Goal: Transaction & Acquisition: Purchase product/service

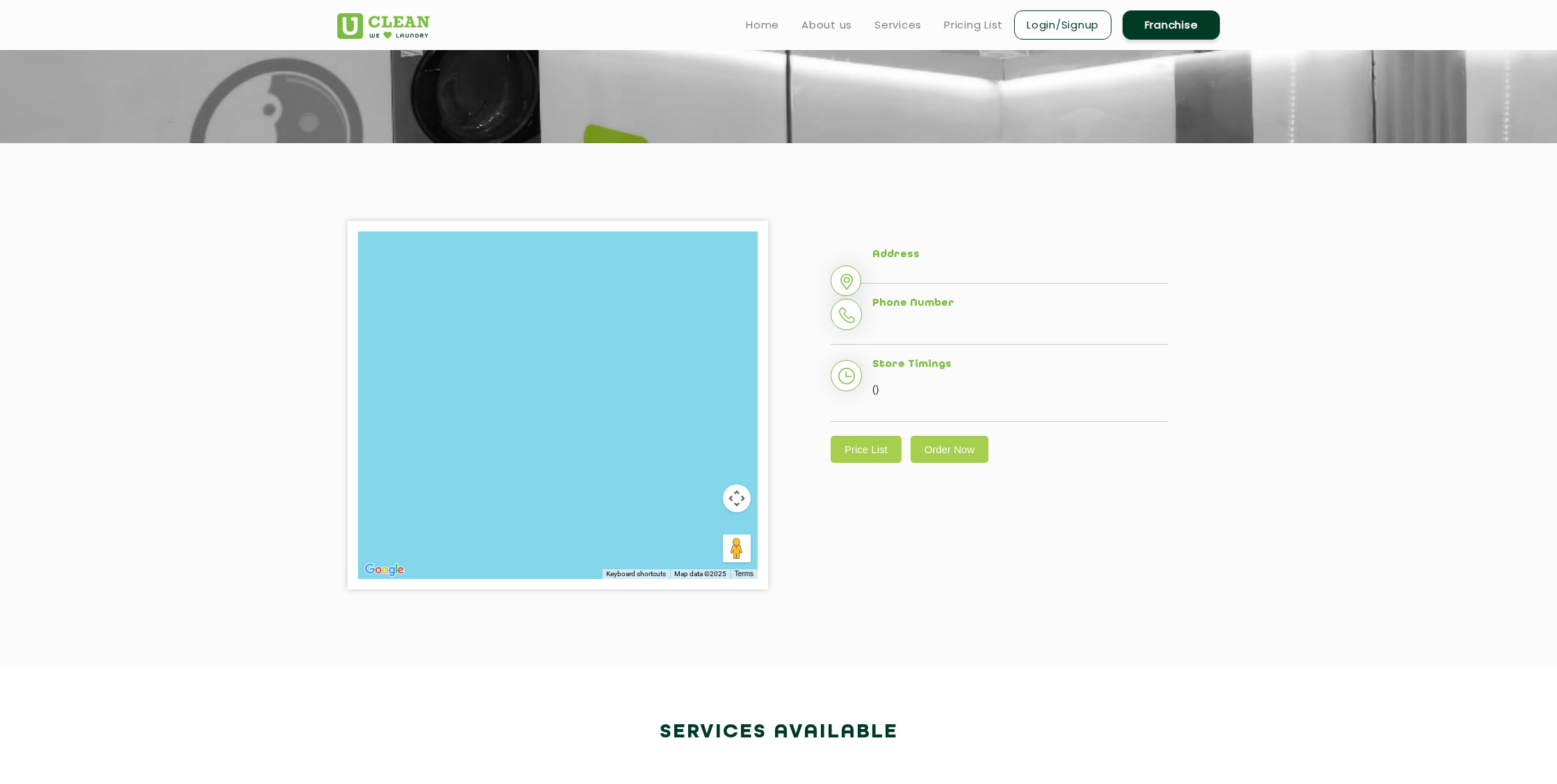
scroll to position [253, 0]
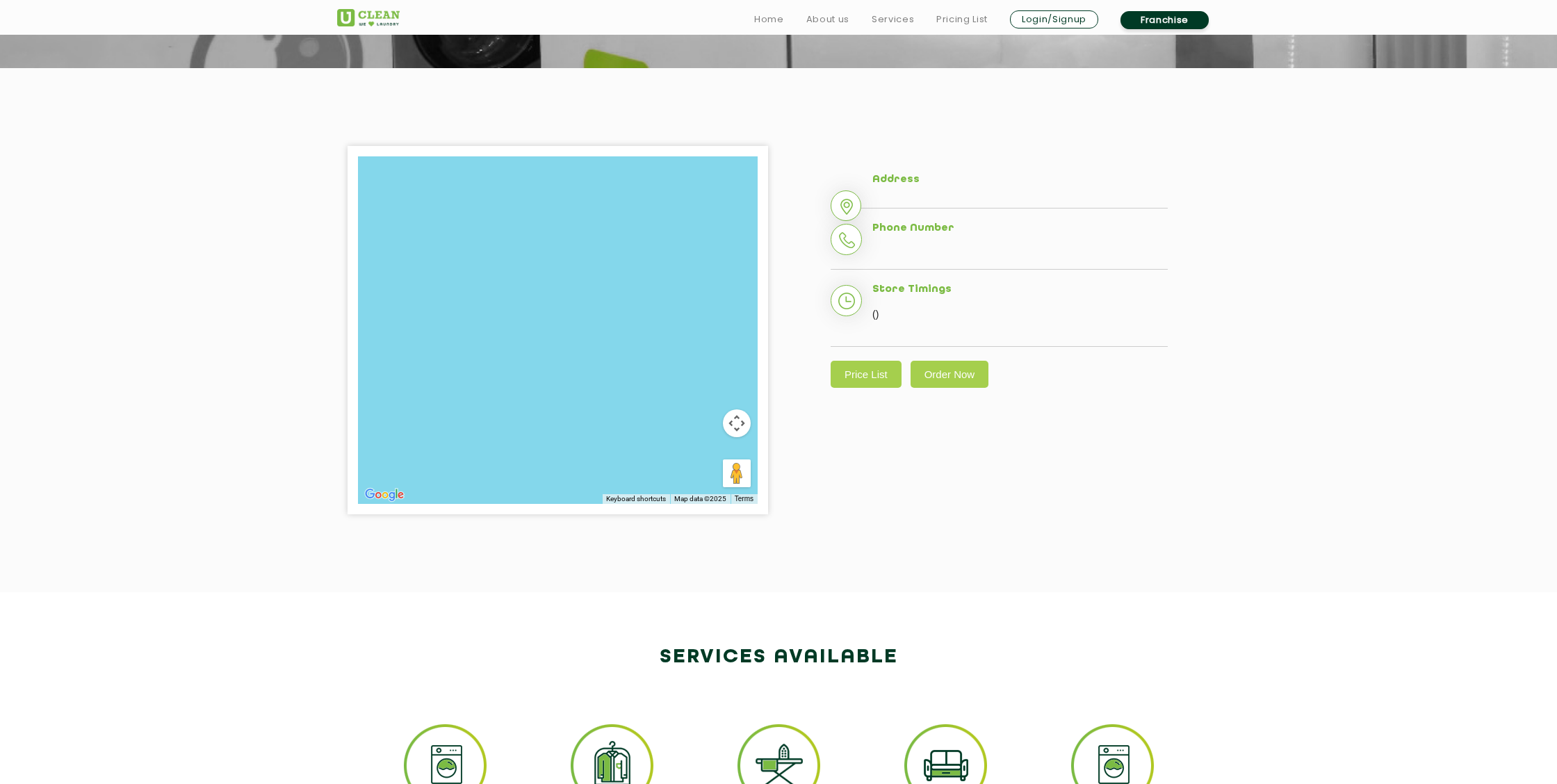
click at [849, 202] on li "Address" at bounding box center [999, 191] width 337 height 34
click at [848, 209] on li "Address" at bounding box center [999, 191] width 337 height 34
click at [900, 202] on li "Address" at bounding box center [999, 191] width 337 height 34
click at [934, 183] on h5 "Address" at bounding box center [1020, 179] width 296 height 12
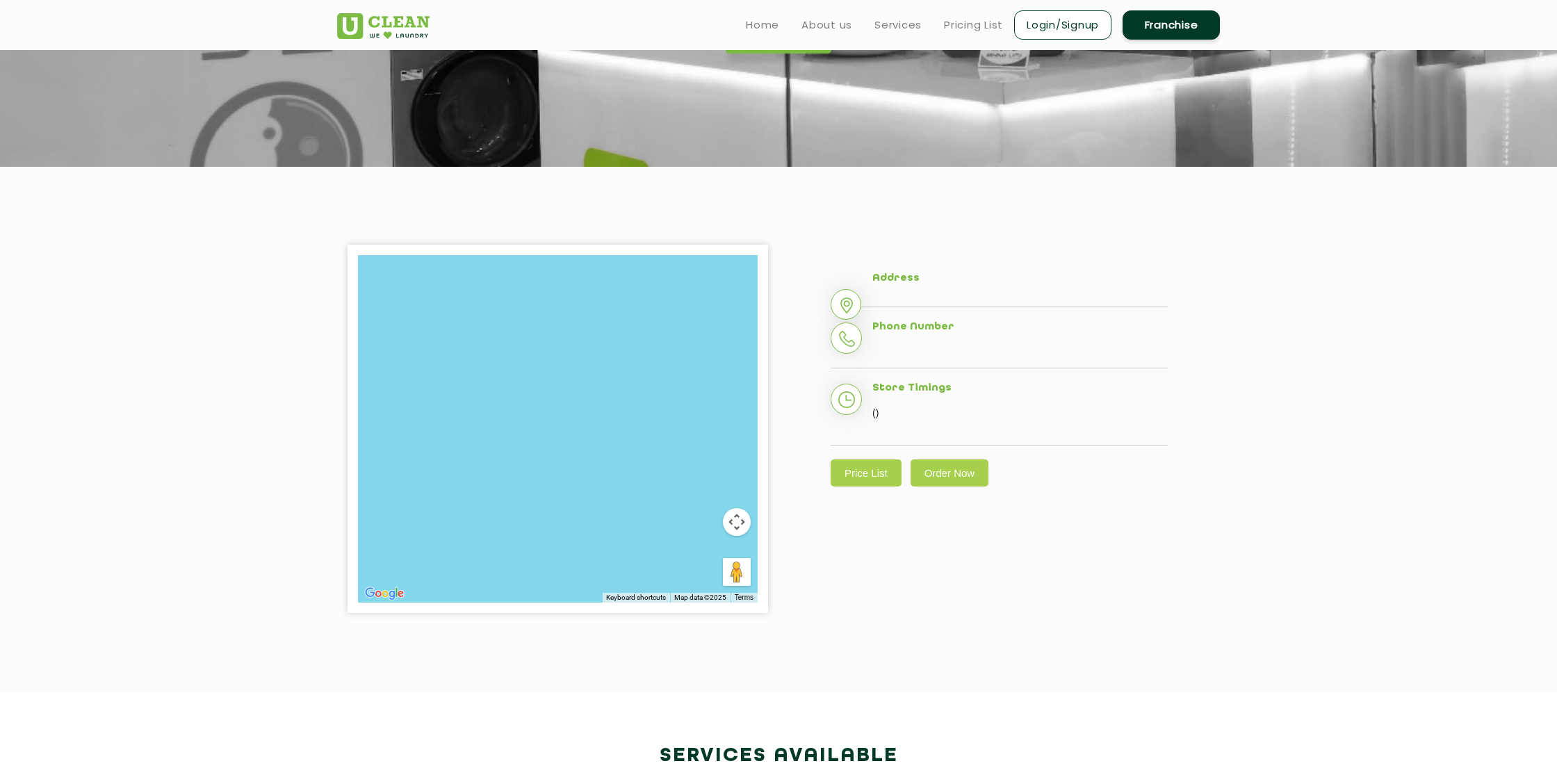
scroll to position [123, 0]
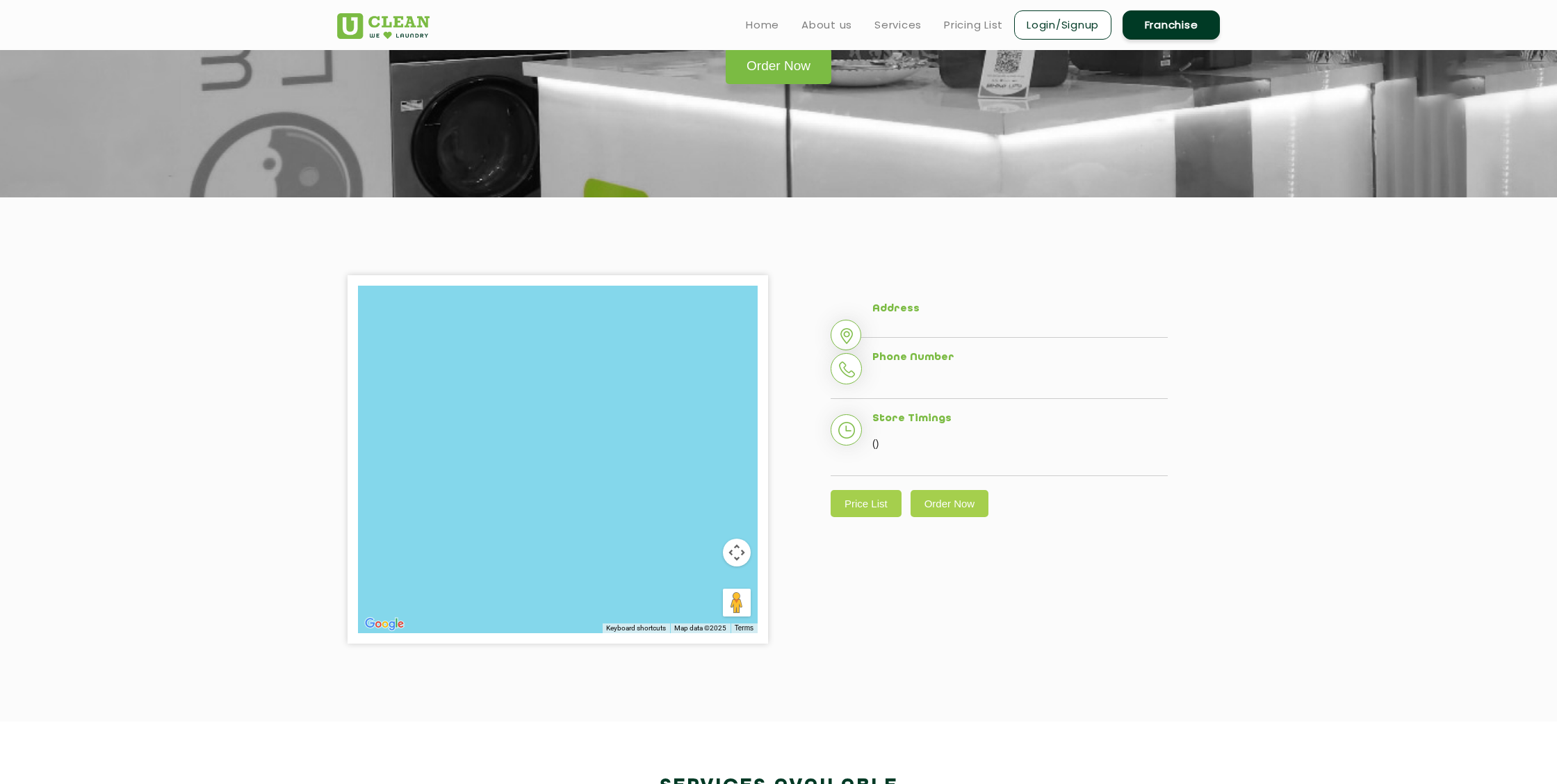
click at [905, 323] on li "Address" at bounding box center [999, 320] width 337 height 34
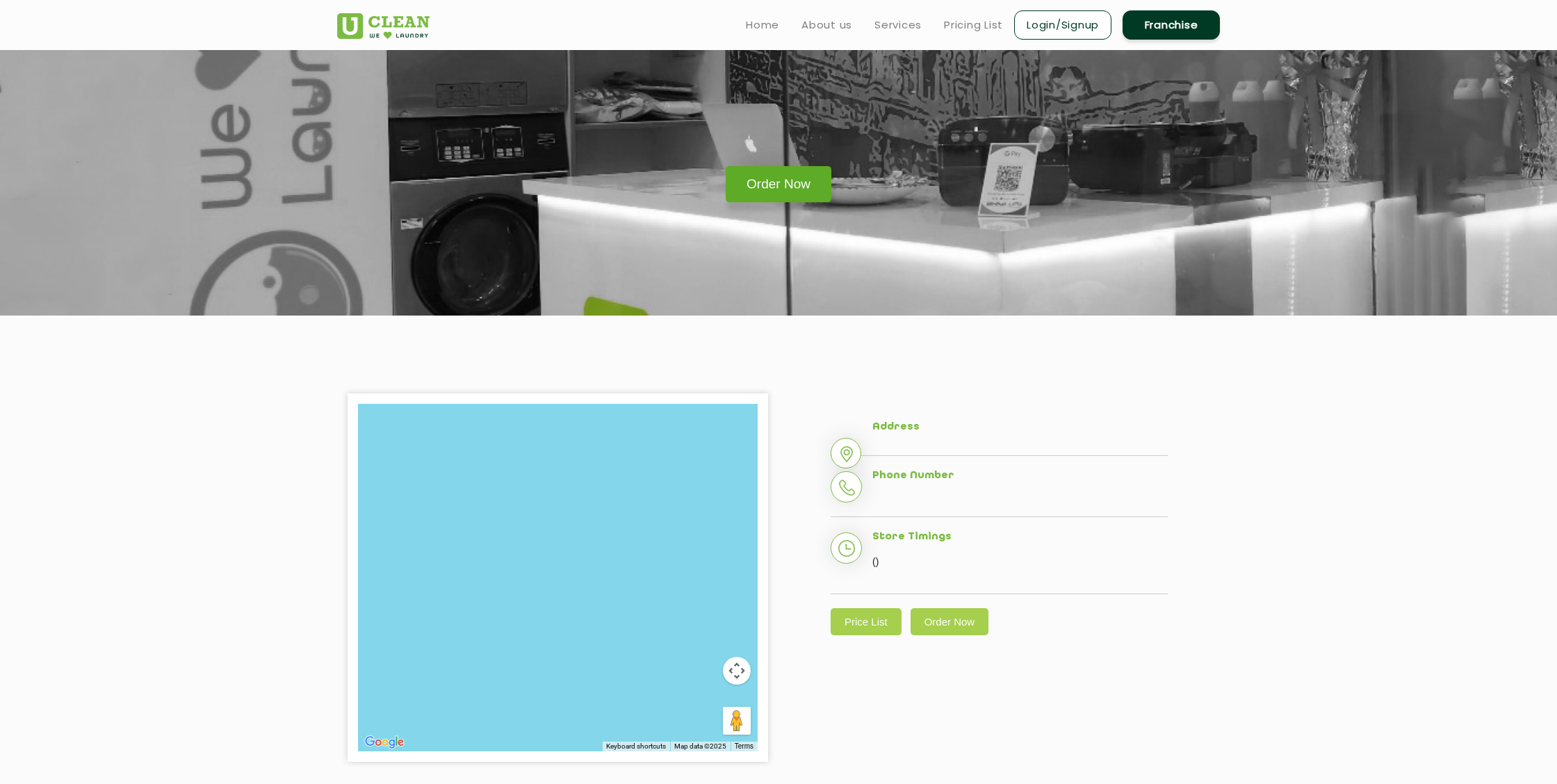
click at [806, 184] on link "Order Now" at bounding box center [778, 184] width 105 height 36
click at [806, 185] on link "Order Now" at bounding box center [778, 184] width 105 height 36
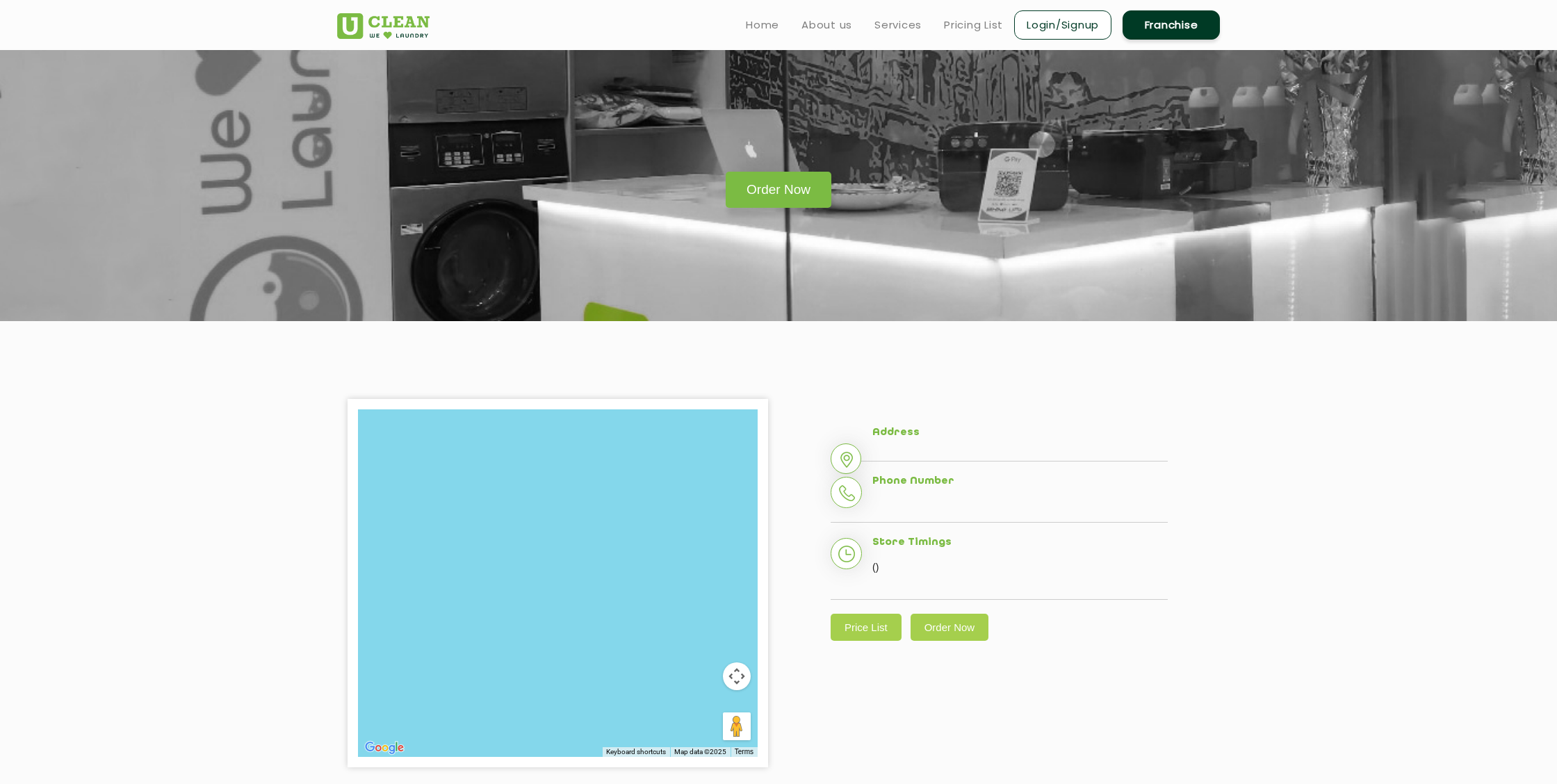
click at [1038, 27] on link "Login/Signup" at bounding box center [1063, 25] width 98 height 29
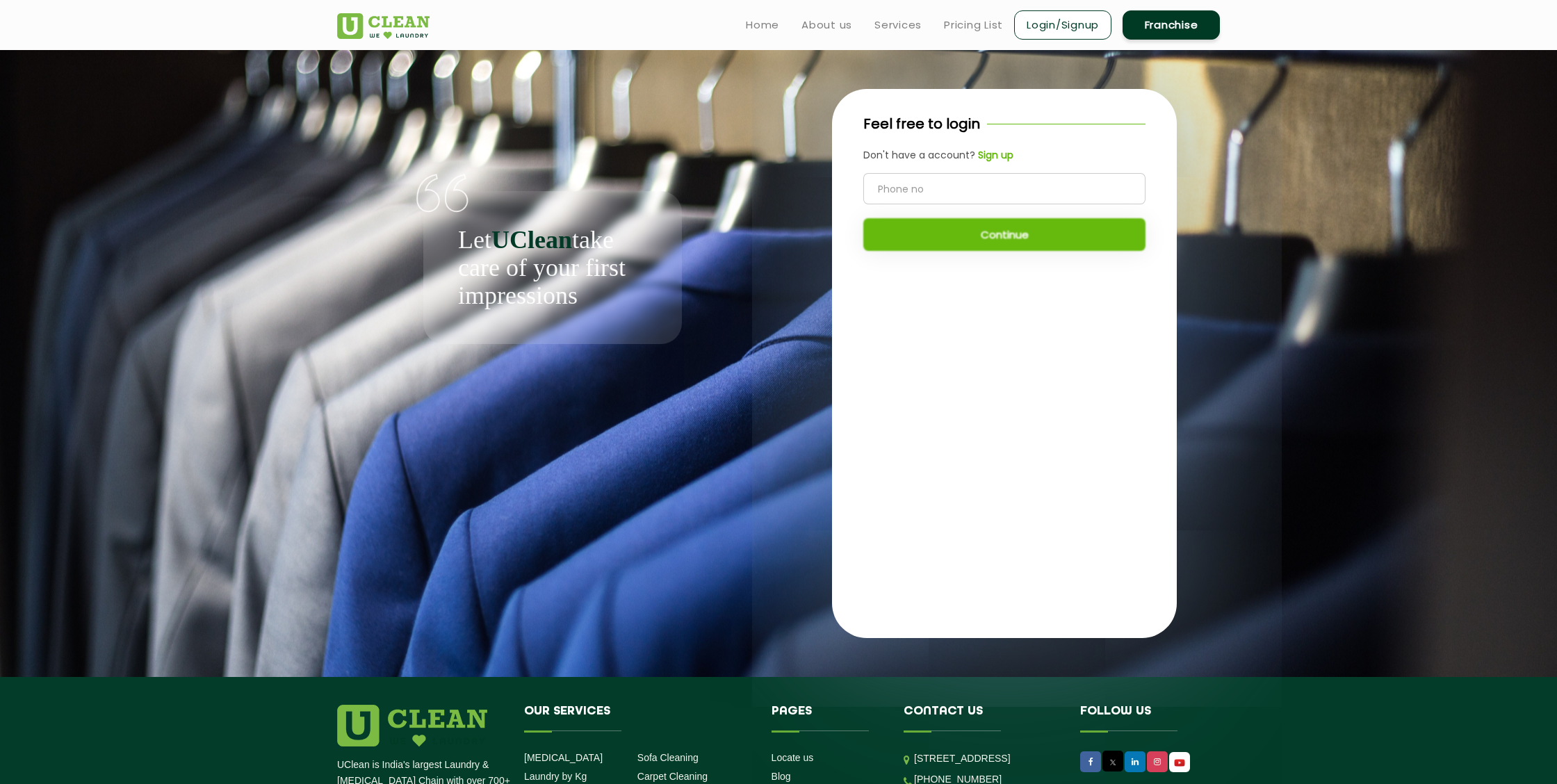
click at [975, 187] on input "tel" at bounding box center [1004, 189] width 282 height 32
click at [989, 162] on b "Sign up" at bounding box center [995, 154] width 35 height 14
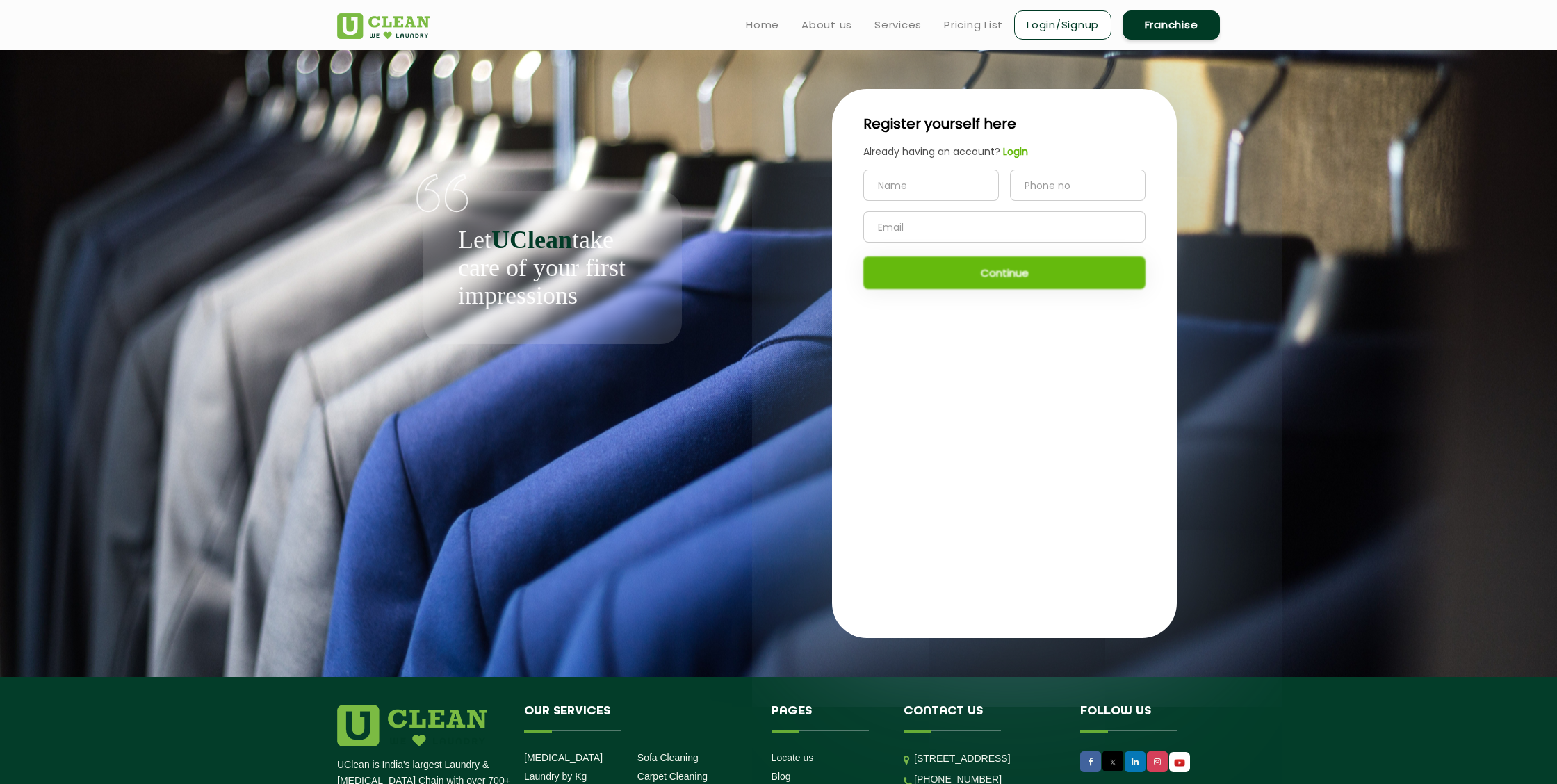
click at [960, 184] on input "text" at bounding box center [931, 185] width 136 height 32
type input "[PERSON_NAME]"
type input "6303597332"
type input "[PERSON_NAME][EMAIL_ADDRESS][DOMAIN_NAME]"
click at [1028, 273] on button "Continue" at bounding box center [1004, 273] width 282 height 33
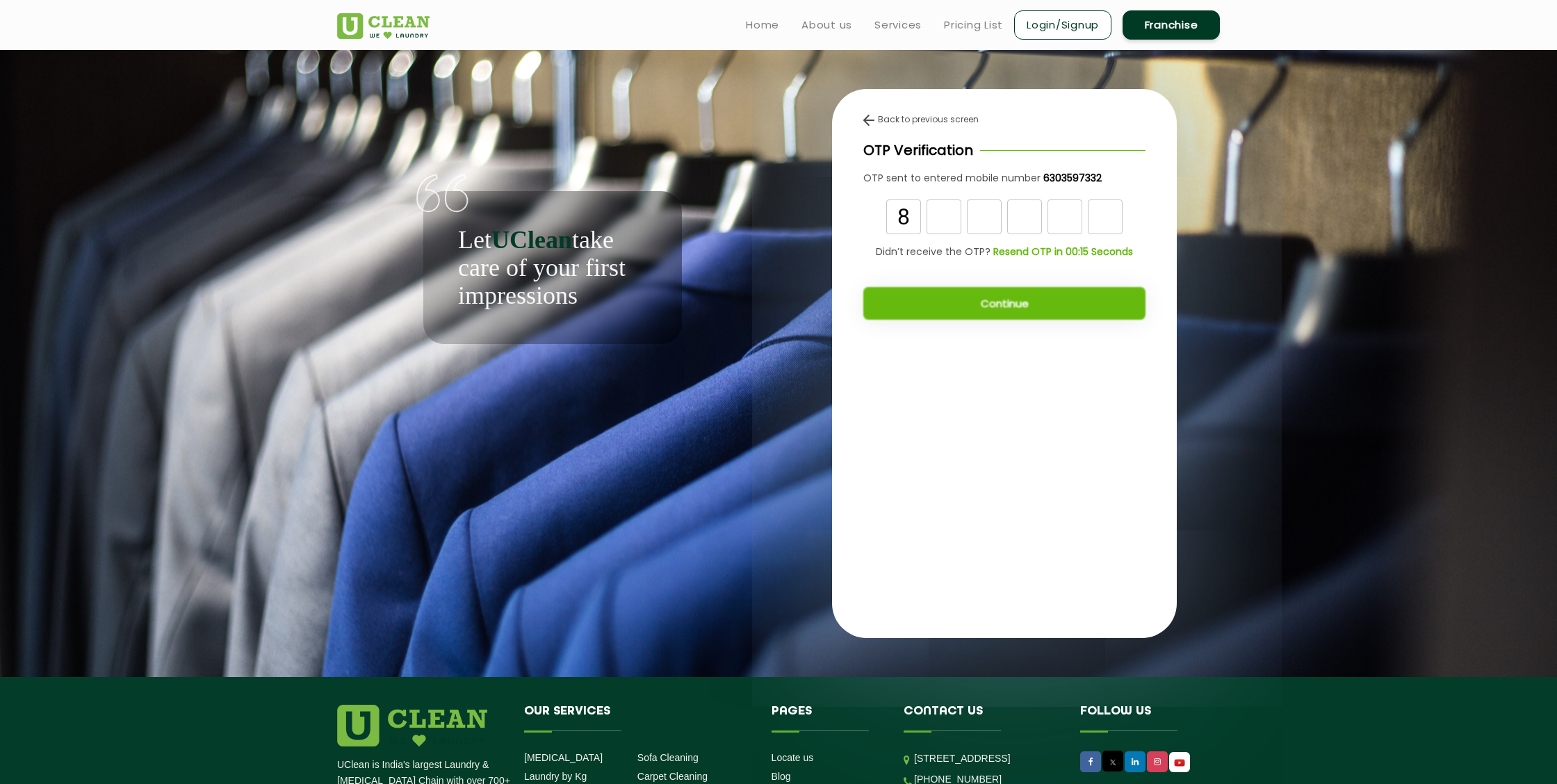
type input "8"
type input "3"
type input "0"
type input "3"
type input "0"
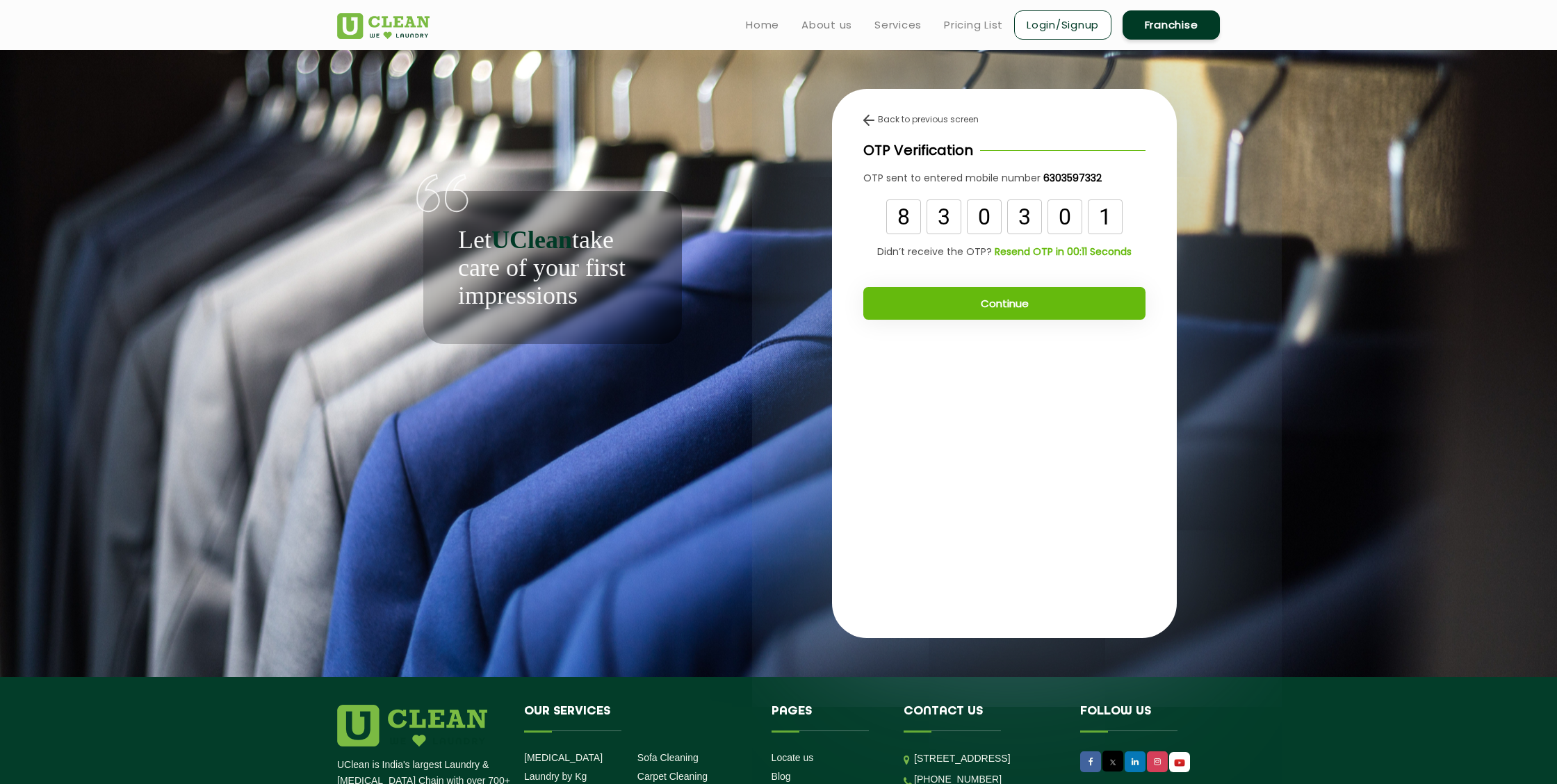
type input "1"
click at [1111, 310] on button "Continue" at bounding box center [1004, 303] width 282 height 33
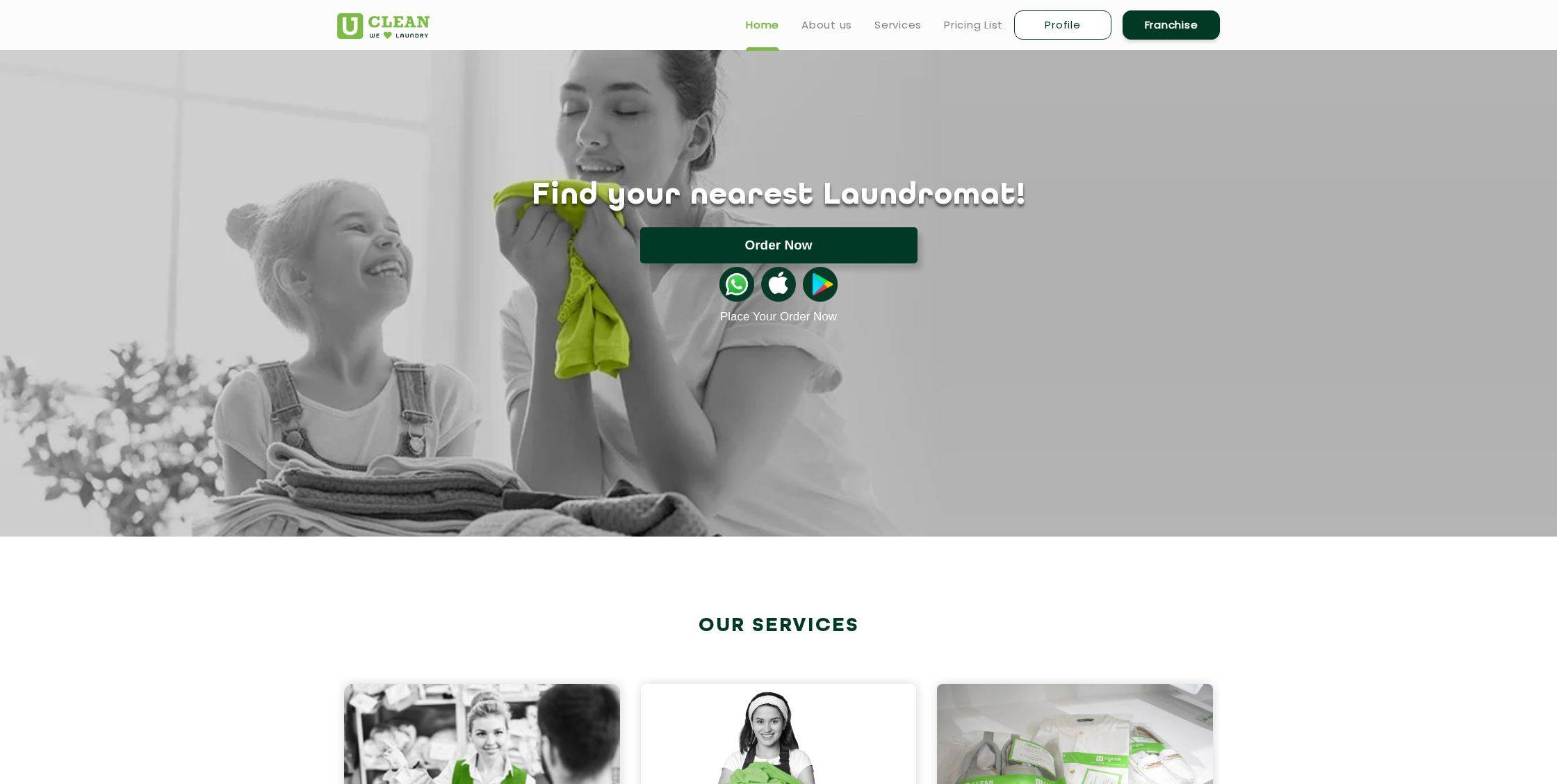
click at [886, 245] on button "Order Now" at bounding box center [778, 245] width 278 height 36
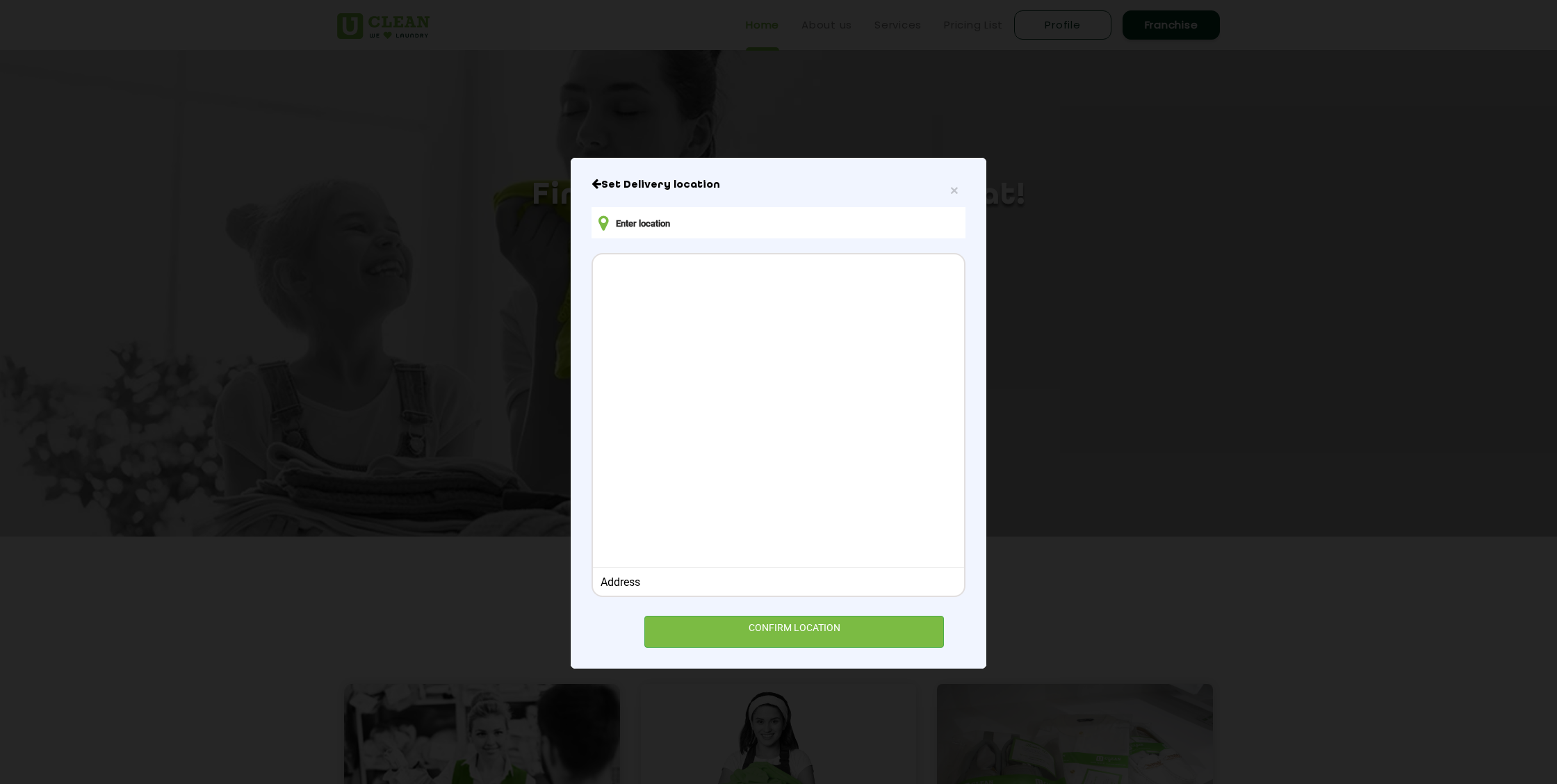
click at [766, 580] on div "Address" at bounding box center [778, 582] width 357 height 13
click at [766, 589] on div "Address" at bounding box center [778, 582] width 357 height 13
click at [654, 412] on div at bounding box center [778, 409] width 371 height 309
click at [698, 223] on input "text" at bounding box center [778, 223] width 374 height 32
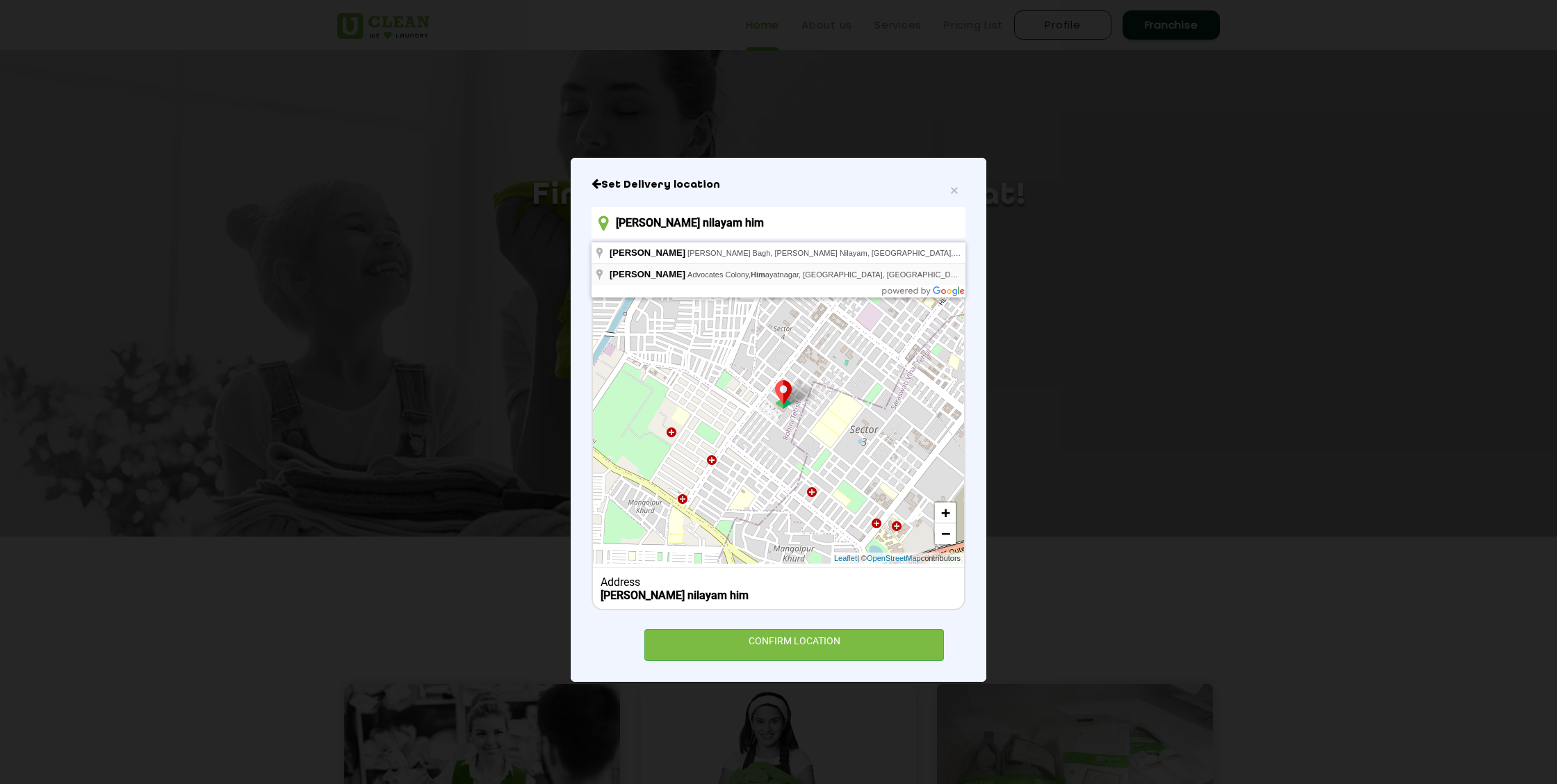
type input "indira devi nilayam him"
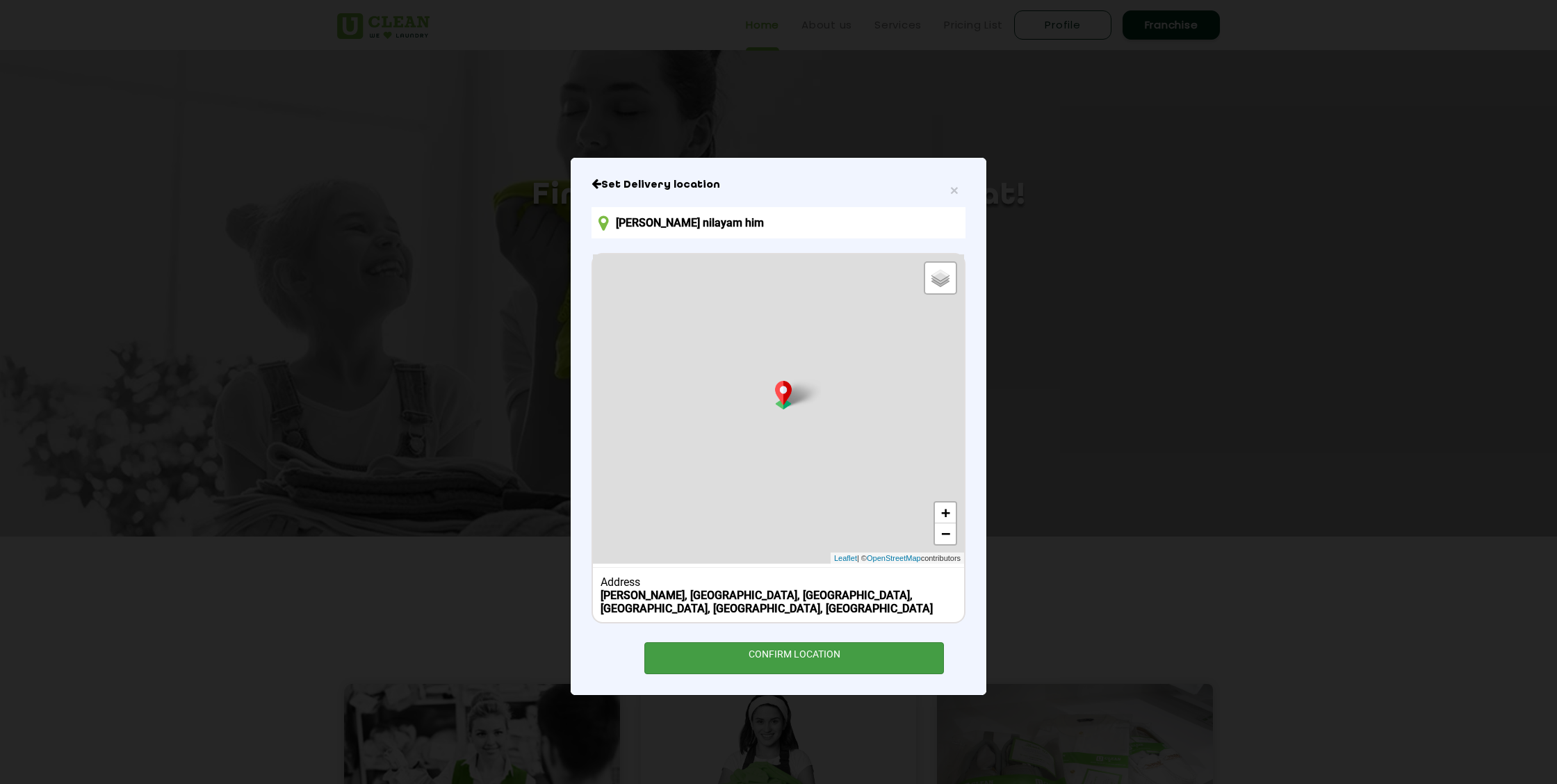
click at [824, 672] on div "CONFIRM LOCATION" at bounding box center [794, 658] width 300 height 32
